Goal: Task Accomplishment & Management: Complete application form

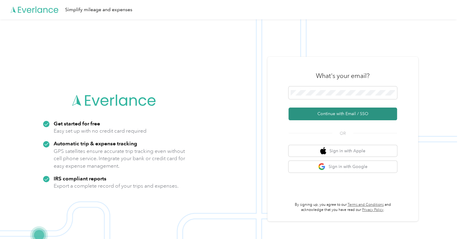
click at [323, 114] on button "Continue with Email / SSO" at bounding box center [343, 113] width 109 height 13
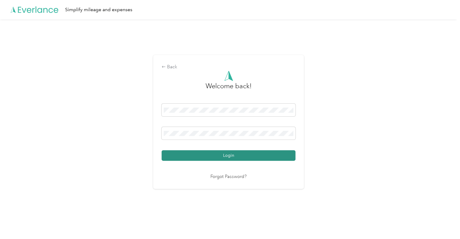
click at [228, 158] on button "Login" at bounding box center [229, 155] width 134 height 11
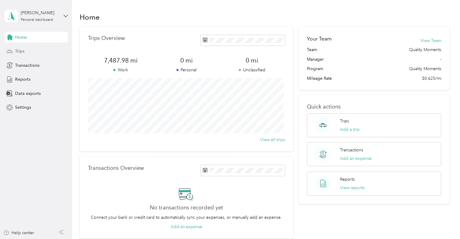
click at [23, 50] on span "Trips" at bounding box center [19, 51] width 9 height 6
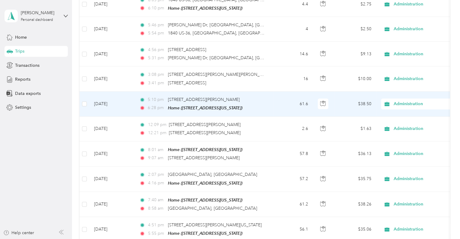
scroll to position [160, 0]
drag, startPoint x: 273, startPoint y: 106, endPoint x: 184, endPoint y: 100, distance: 88.9
drag, startPoint x: 184, startPoint y: 100, endPoint x: 280, endPoint y: 95, distance: 96.4
click at [280, 95] on td "61.6" at bounding box center [293, 104] width 40 height 25
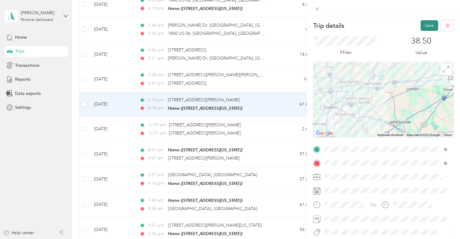
click at [427, 27] on button "Save" at bounding box center [429, 25] width 17 height 11
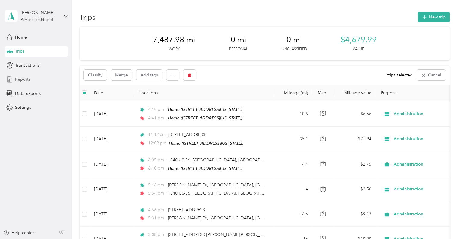
click at [22, 78] on span "Reports" at bounding box center [22, 79] width 15 height 6
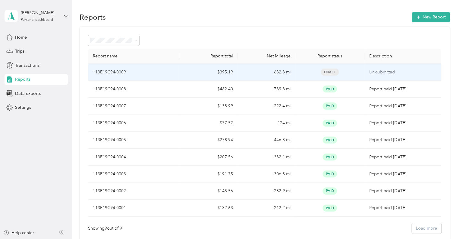
click at [346, 71] on div "Draft" at bounding box center [329, 71] width 59 height 7
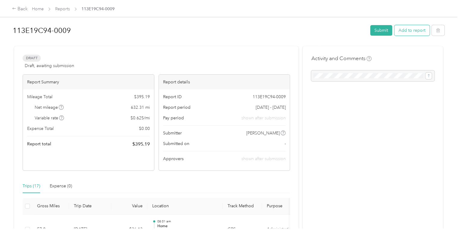
click at [419, 32] on button "Add to report" at bounding box center [412, 30] width 35 height 11
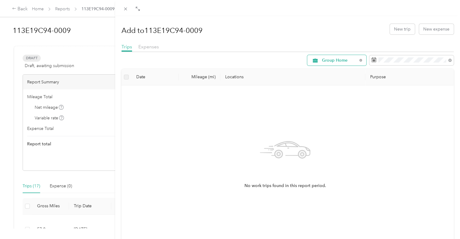
click at [323, 60] on span "Group Home" at bounding box center [339, 60] width 35 height 4
click at [320, 112] on span "Administration" at bounding box center [337, 113] width 41 height 6
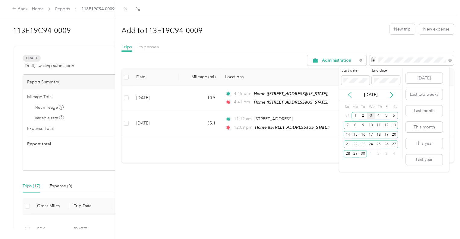
click at [350, 95] on icon at bounding box center [350, 95] width 6 height 6
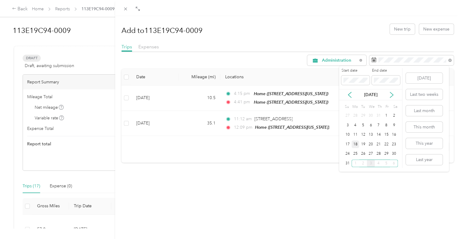
click at [357, 143] on div "18" at bounding box center [356, 144] width 8 height 8
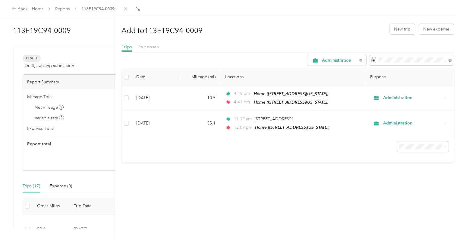
click at [381, 183] on div "Add to 113E19C94-0009 New trip New expense Trips Expenses Administration Date M…" at bounding box center [287, 135] width 345 height 239
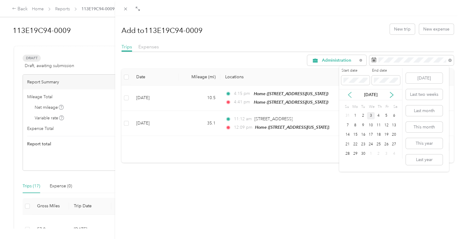
click at [350, 95] on icon at bounding box center [349, 94] width 3 height 5
click at [357, 143] on div "18" at bounding box center [356, 144] width 8 height 8
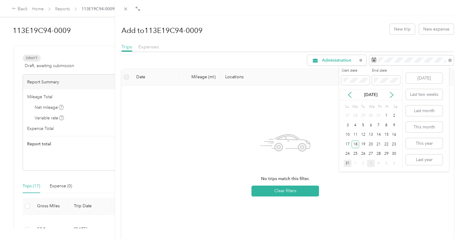
click at [348, 161] on div "31" at bounding box center [348, 163] width 8 height 8
click at [354, 150] on div "25" at bounding box center [356, 154] width 8 height 8
click at [362, 147] on div "19" at bounding box center [363, 144] width 8 height 8
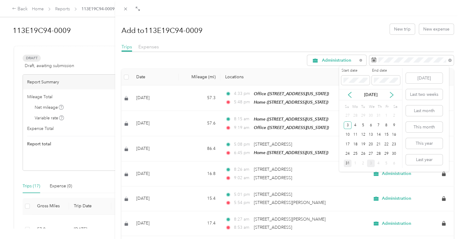
click at [348, 162] on div "31" at bounding box center [348, 163] width 8 height 8
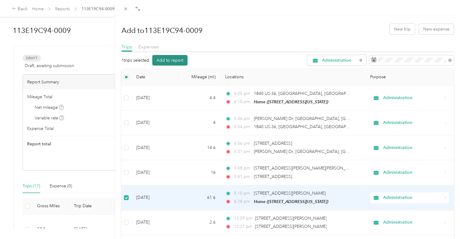
click at [168, 60] on button "Add to report" at bounding box center [169, 60] width 35 height 11
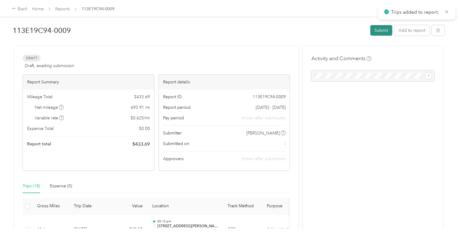
click at [384, 30] on button "Submit" at bounding box center [381, 30] width 22 height 11
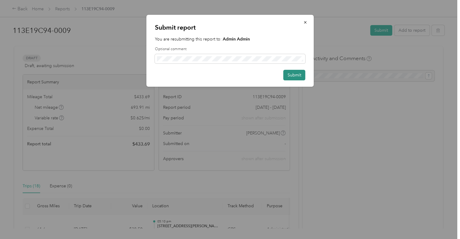
click at [299, 77] on button "Submit" at bounding box center [295, 75] width 22 height 11
